Goal: Find specific page/section: Find specific page/section

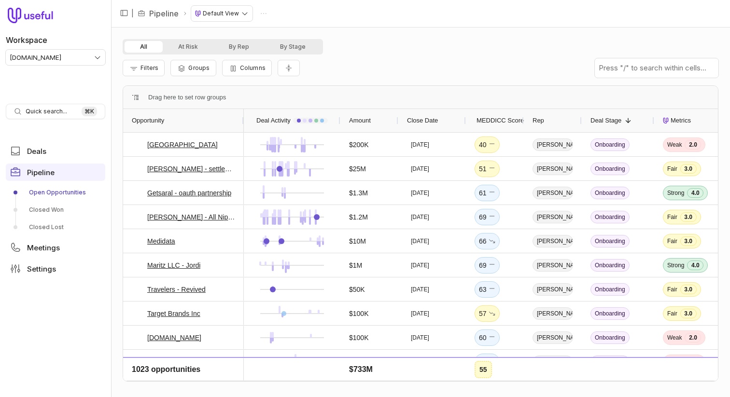
click at [344, 47] on div "All At Risk By Rep By Stage" at bounding box center [421, 46] width 596 height 15
click at [413, 67] on div "Filters Groups Columns" at bounding box center [421, 68] width 596 height 27
click at [377, 53] on div "All At Risk By Rep By Stage" at bounding box center [421, 46] width 596 height 15
